Goal: Information Seeking & Learning: Learn about a topic

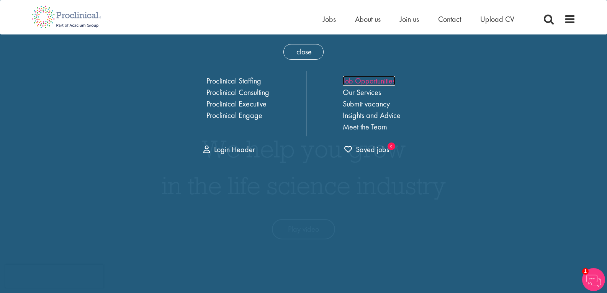
click at [360, 82] on link "Job Opportunities" at bounding box center [369, 81] width 52 height 10
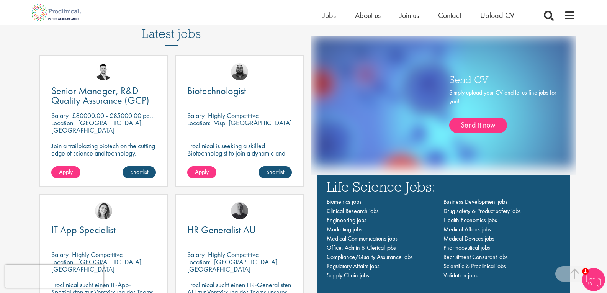
scroll to position [471, 0]
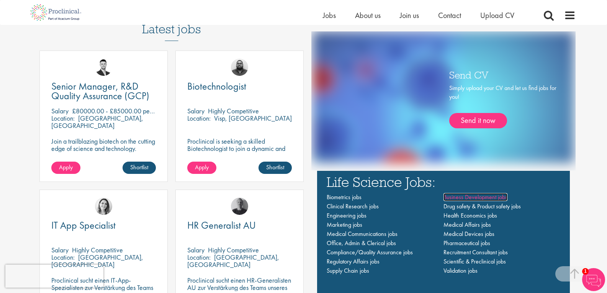
click at [471, 198] on span "Business Development jobs" at bounding box center [475, 197] width 64 height 8
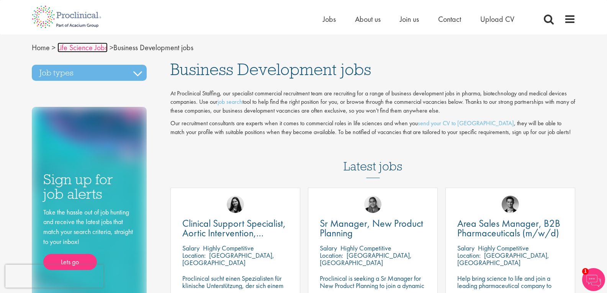
click at [93, 47] on link "Life Science Jobs" at bounding box center [82, 48] width 50 height 10
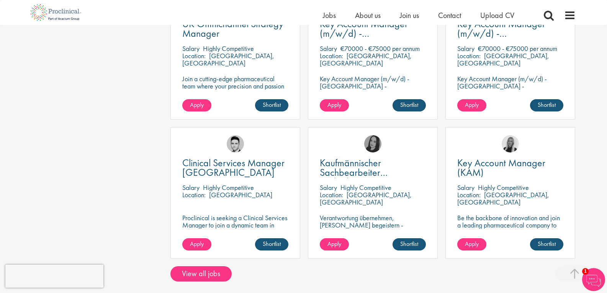
scroll to position [464, 0]
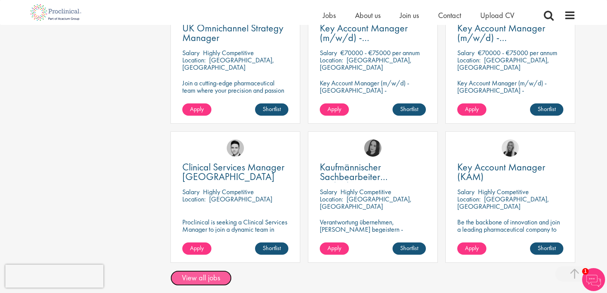
click at [204, 280] on link "View all jobs" at bounding box center [200, 277] width 61 height 15
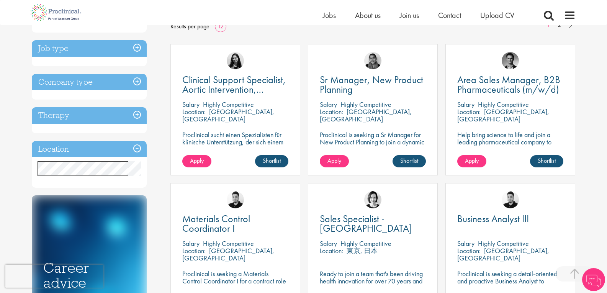
scroll to position [129, 0]
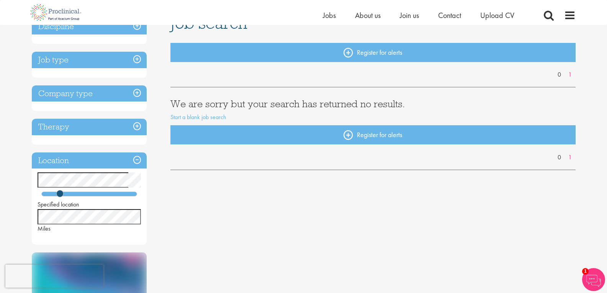
scroll to position [68, 0]
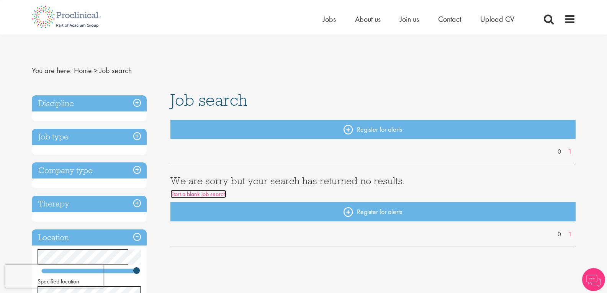
click at [217, 193] on link "Start a blank job search" at bounding box center [198, 194] width 56 height 8
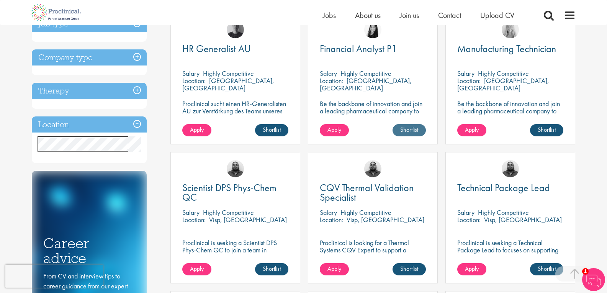
scroll to position [275, 0]
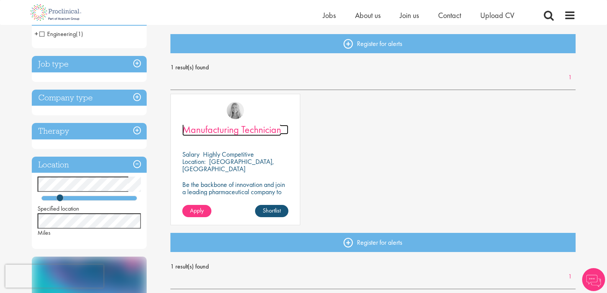
click at [235, 130] on span "Manufacturing Technician" at bounding box center [231, 129] width 99 height 13
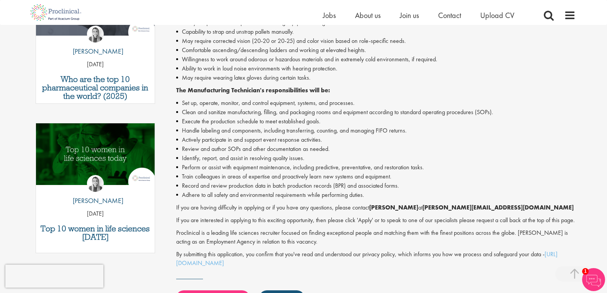
scroll to position [305, 0]
